Goal: Information Seeking & Learning: Find specific fact

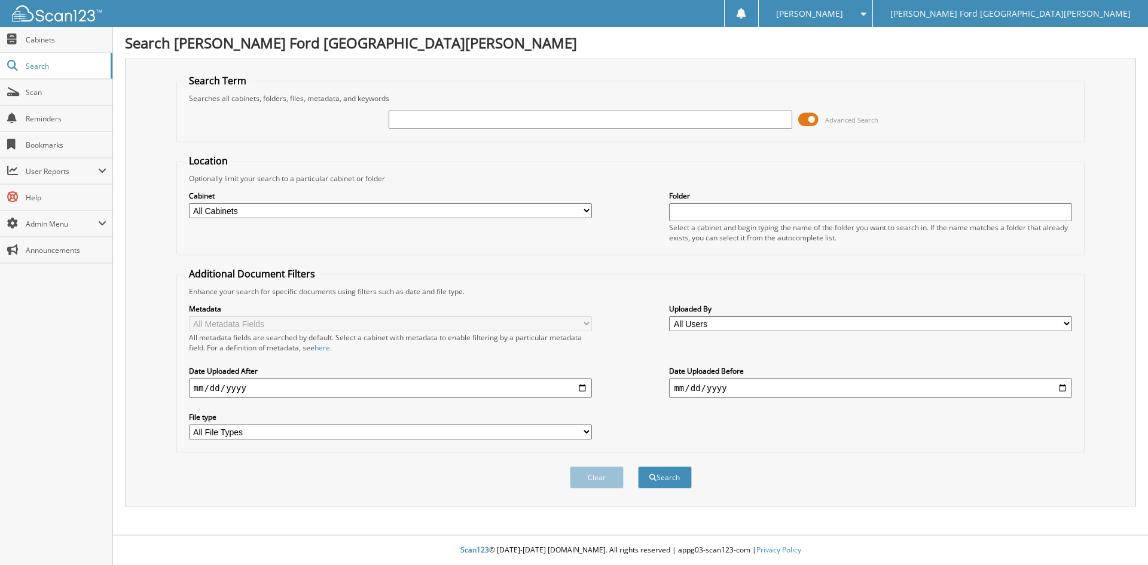
click at [569, 119] on input "text" at bounding box center [590, 120] width 403 height 18
type input "2593829"
click at [638, 466] on button "Search" at bounding box center [665, 477] width 54 height 22
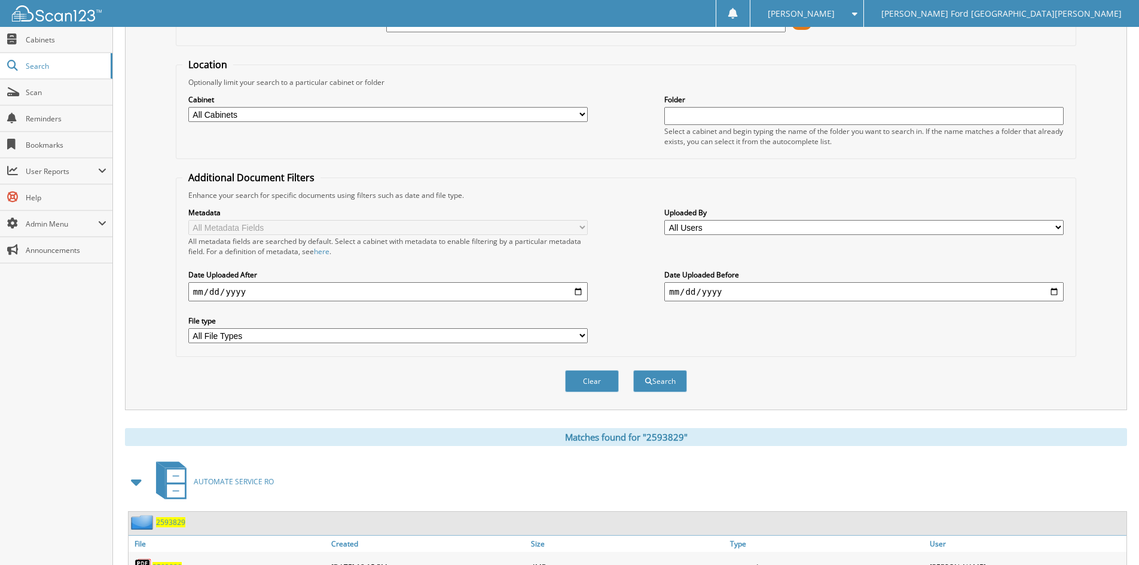
scroll to position [247, 0]
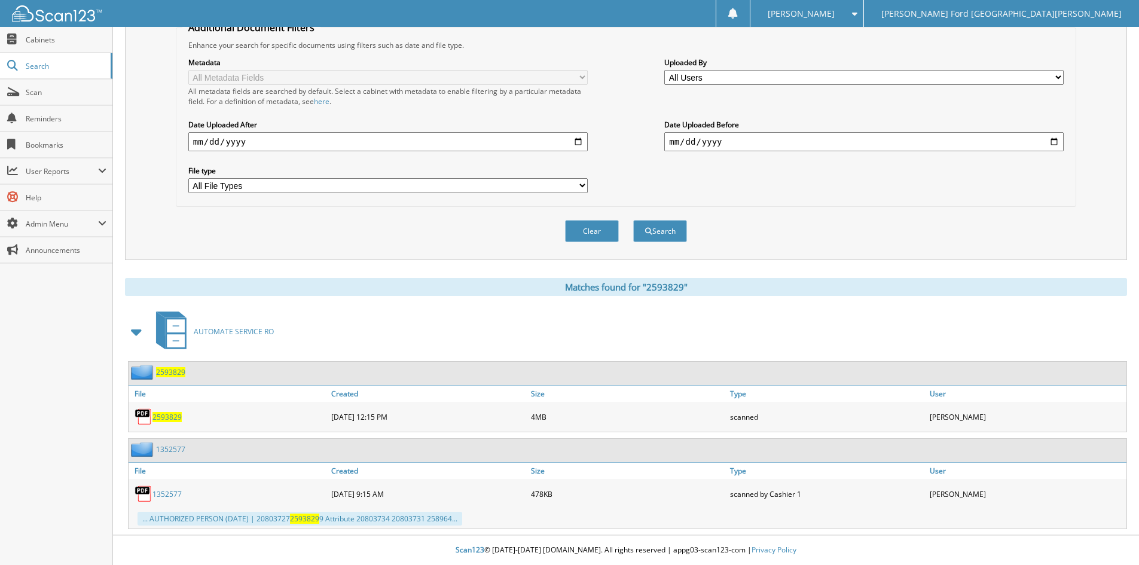
click at [175, 419] on span "2593829" at bounding box center [166, 417] width 29 height 10
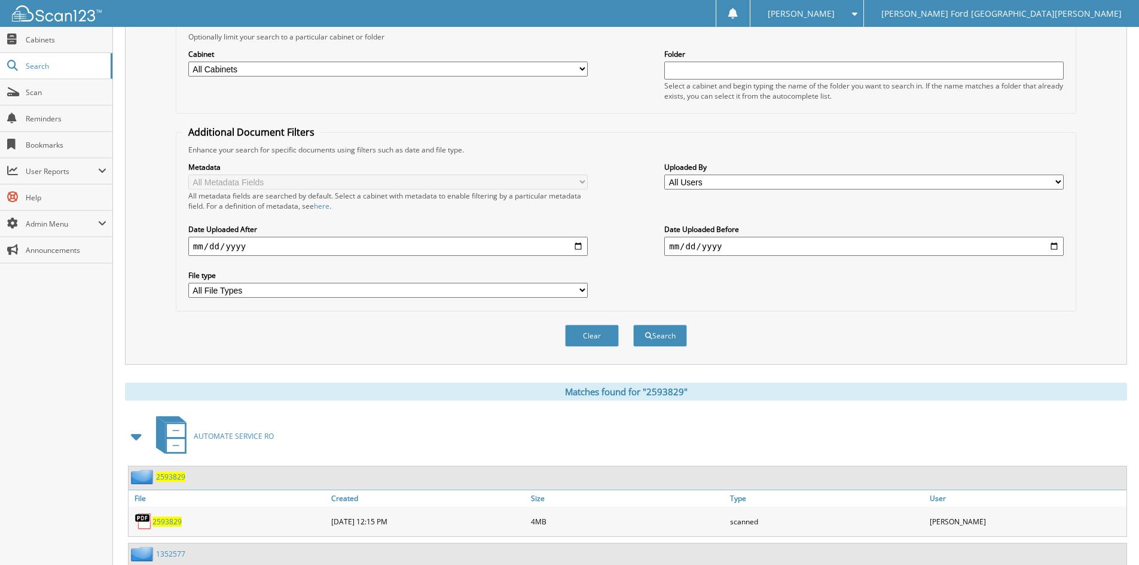
scroll to position [0, 0]
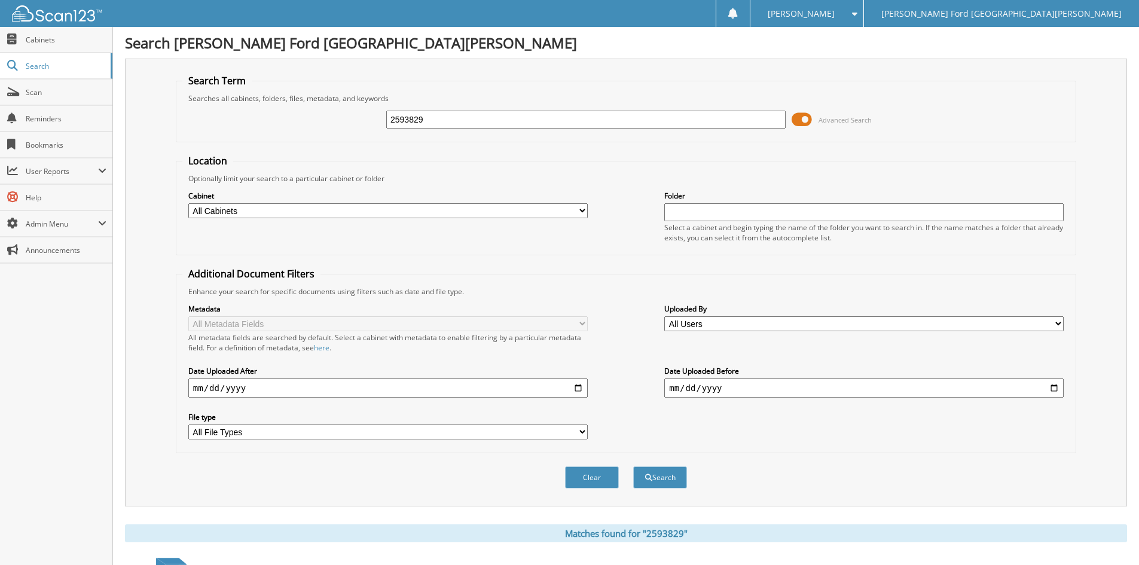
click at [464, 121] on input "2593829" at bounding box center [585, 120] width 399 height 18
type input "2550551"
click at [633, 466] on button "Search" at bounding box center [660, 477] width 54 height 22
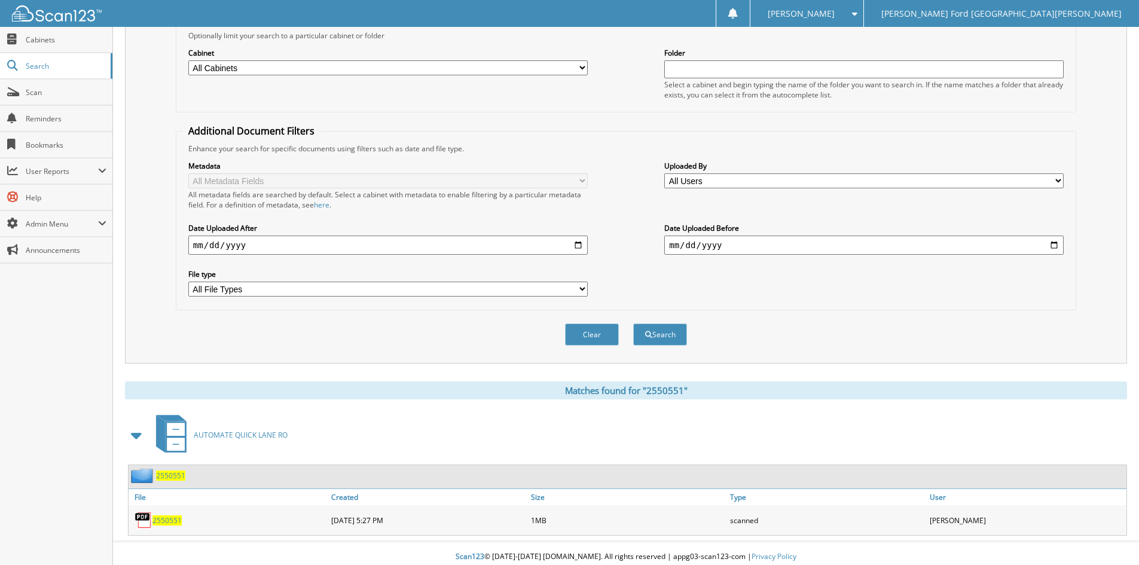
scroll to position [150, 0]
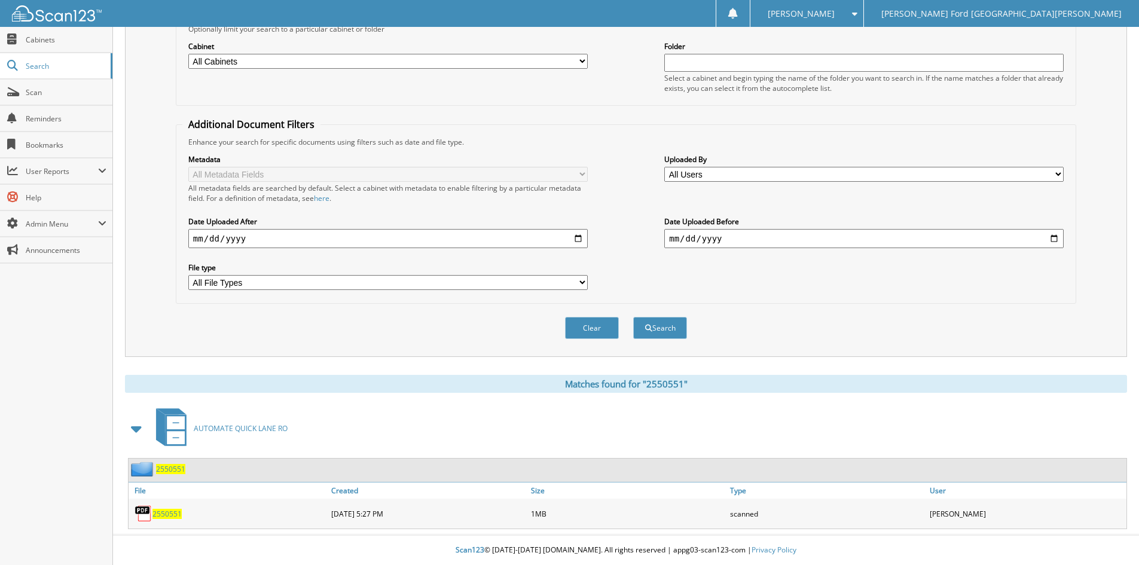
click at [173, 515] on span "2550551" at bounding box center [166, 514] width 29 height 10
